Goal: Understand process/instructions: Learn how to perform a task or action

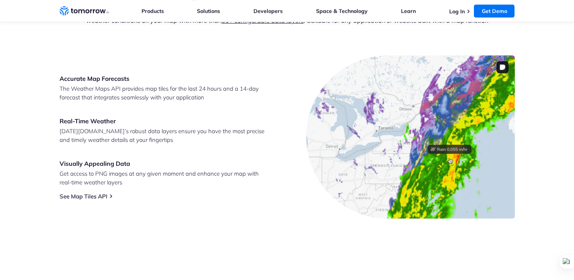
scroll to position [317, 0]
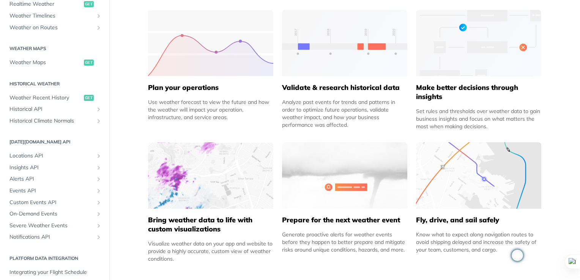
scroll to position [179, 0]
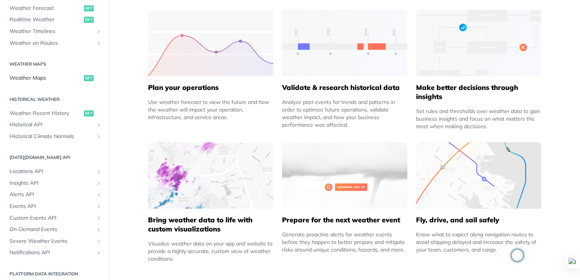
click at [39, 72] on link "Weather Maps get" at bounding box center [55, 77] width 98 height 11
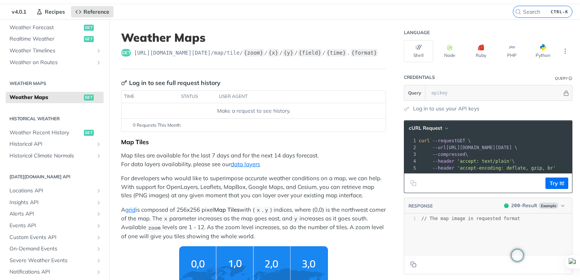
scroll to position [21, 0]
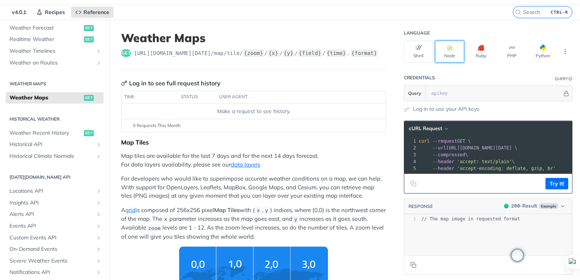
click at [442, 55] on button "Node" at bounding box center [449, 52] width 29 height 22
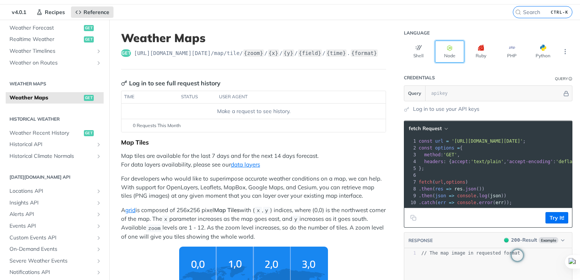
scroll to position [0, 13]
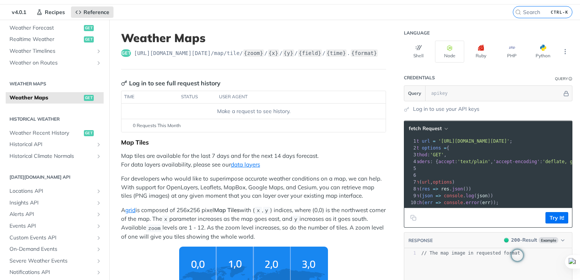
click at [438, 162] on span "accept" at bounding box center [446, 161] width 16 height 5
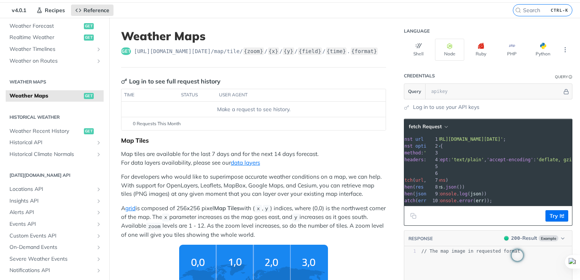
scroll to position [0, 0]
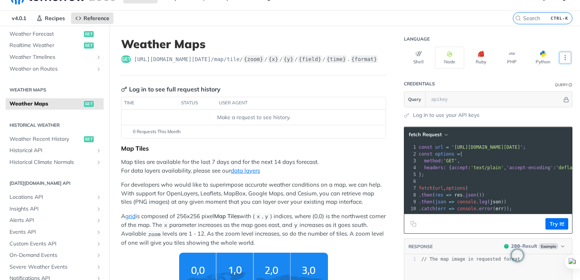
click at [562, 58] on icon "More ellipsis" at bounding box center [565, 57] width 7 height 7
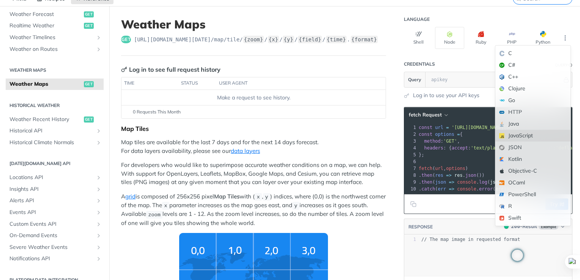
click at [507, 134] on div "JavaScript" at bounding box center [532, 136] width 75 height 12
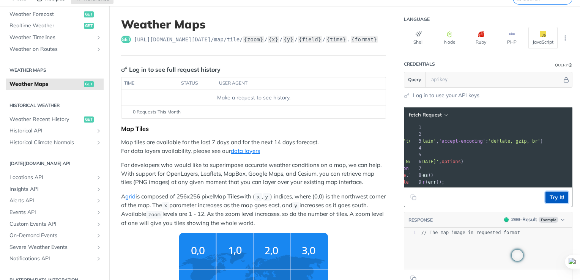
click at [556, 203] on button "Try It!" at bounding box center [556, 197] width 23 height 11
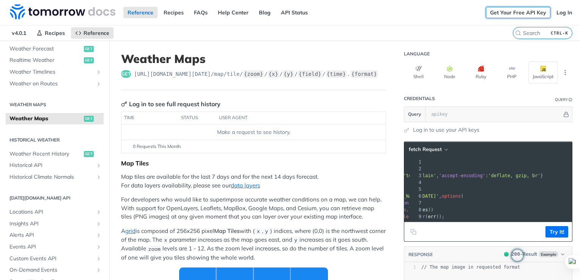
click at [516, 14] on link "Get Your Free API Key" at bounding box center [518, 12] width 65 height 11
